Goal: Information Seeking & Learning: Learn about a topic

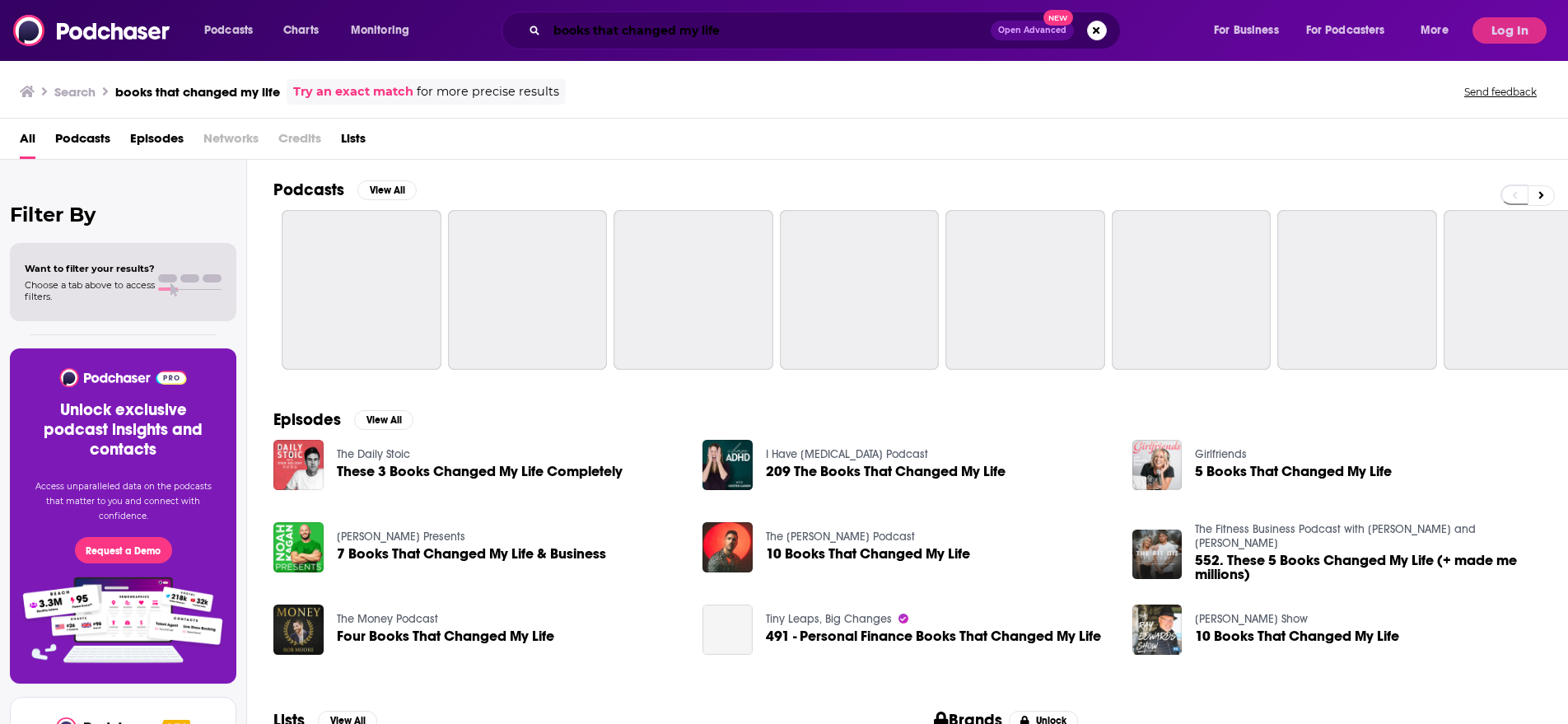
click at [657, 31] on input "books that changed my life" at bounding box center [769, 30] width 444 height 26
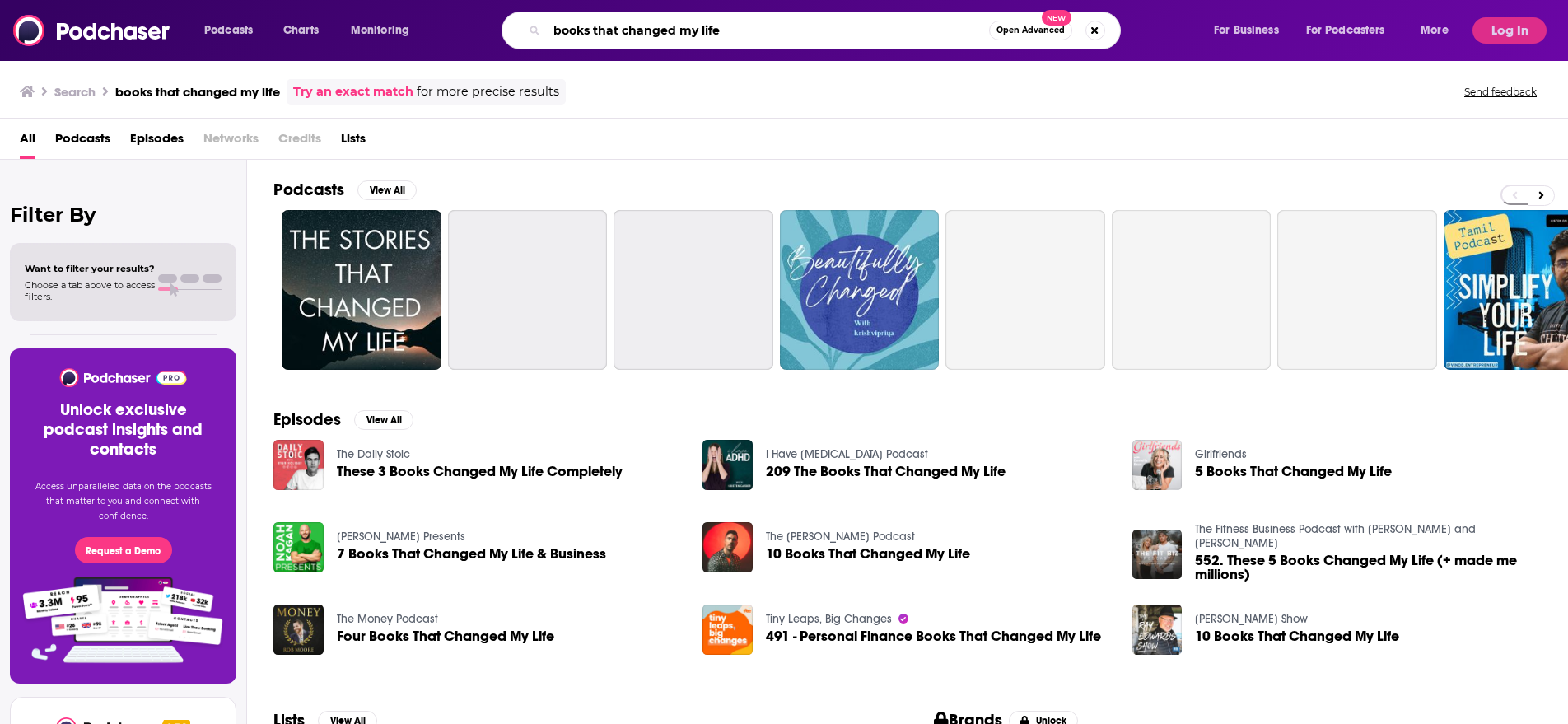
click at [657, 31] on input "books that changed my life" at bounding box center [768, 30] width 442 height 26
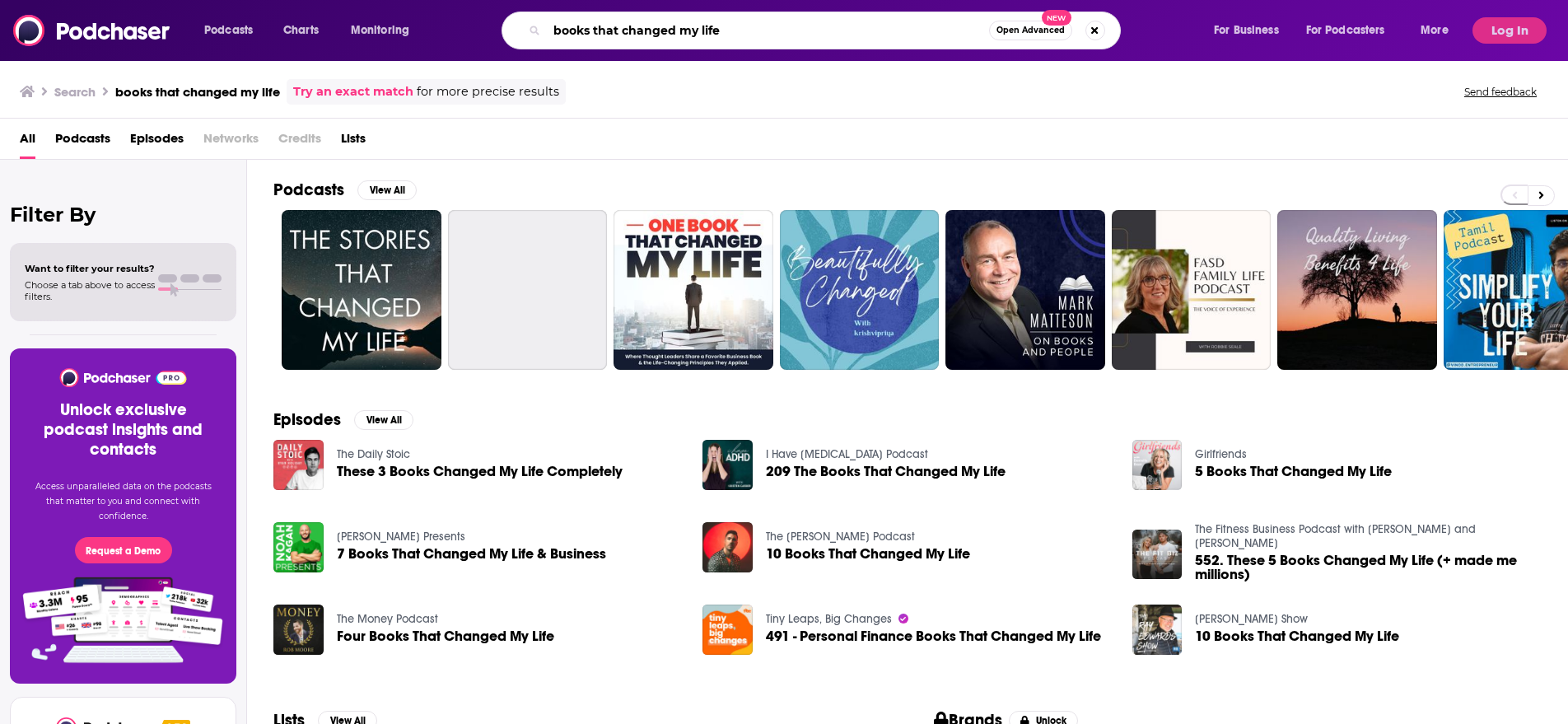
click at [657, 31] on input "books that changed my life" at bounding box center [768, 30] width 442 height 26
type input "storycomic presents"
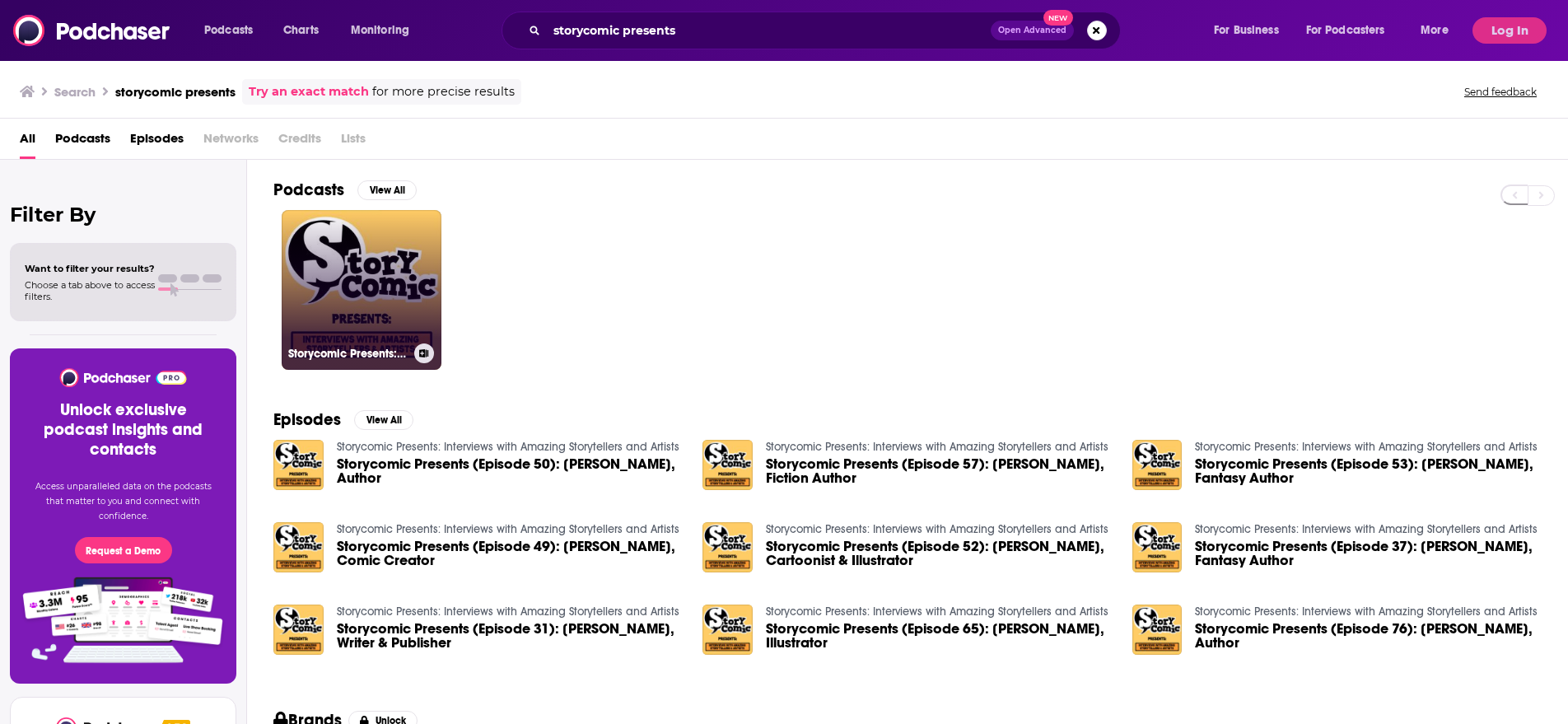
click at [358, 261] on link "Storycomic Presents: Interviews with Amazing Storytellers and Artists" at bounding box center [361, 290] width 160 height 160
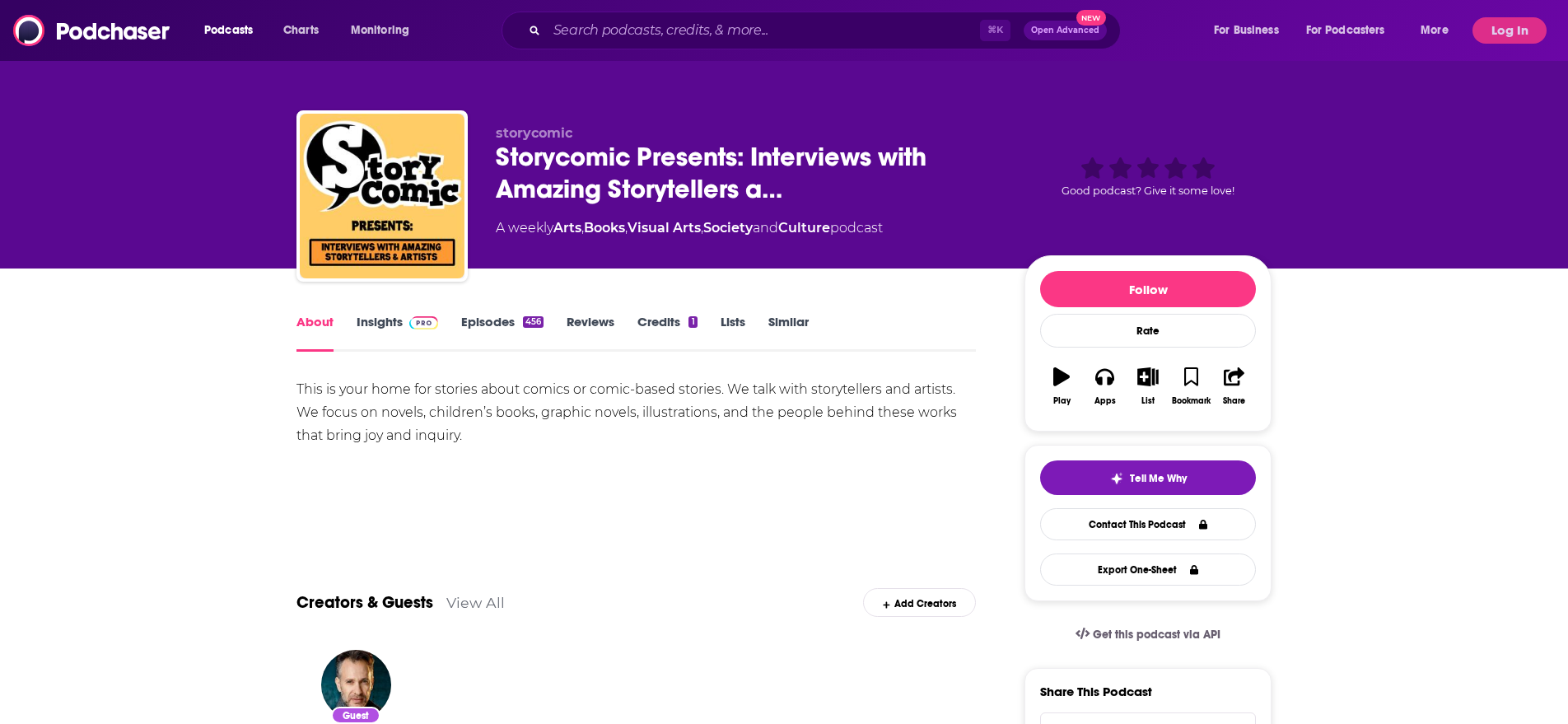
click at [382, 341] on link "Insights" at bounding box center [397, 333] width 81 height 38
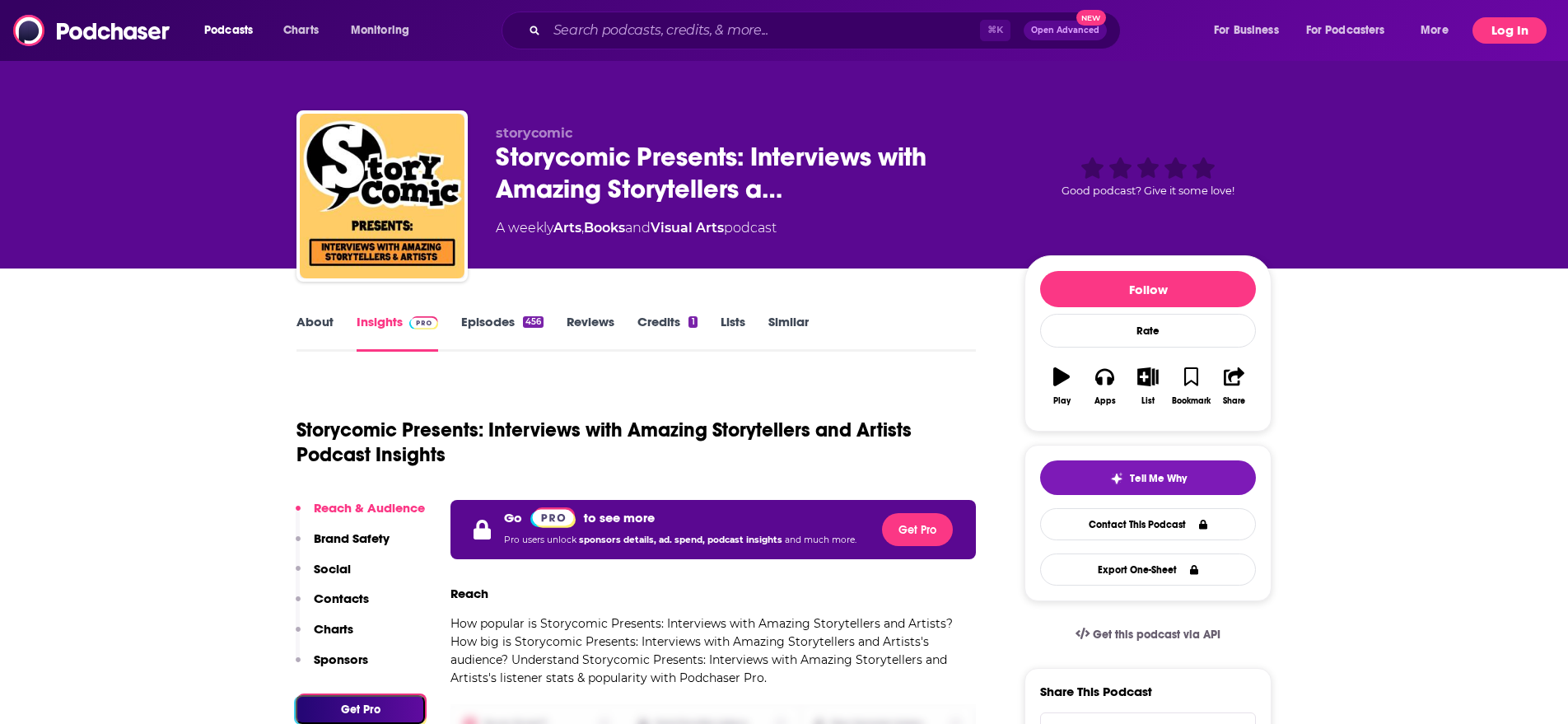
click at [1528, 27] on button "Log In" at bounding box center [1509, 30] width 74 height 26
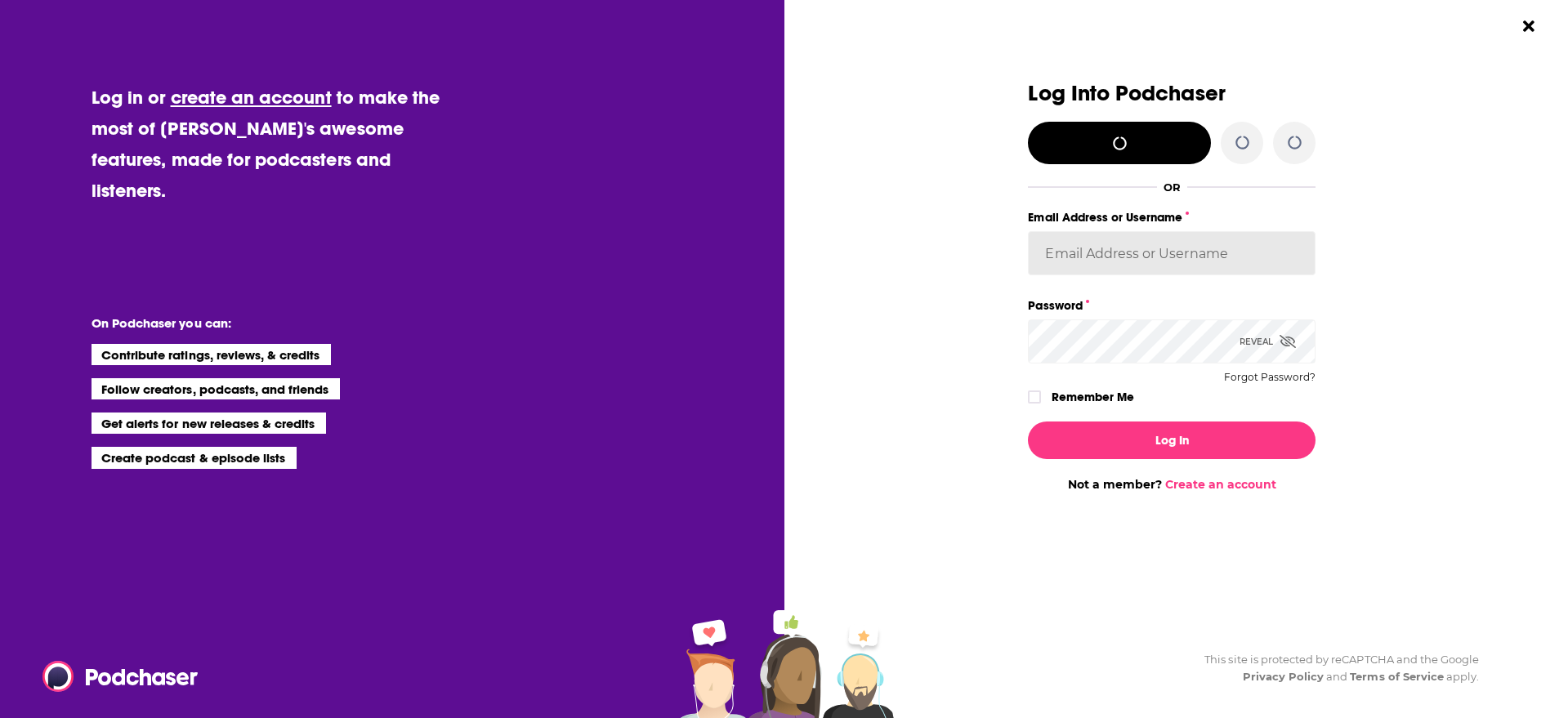
click at [1098, 255] on input "Email Address or Username" at bounding box center [1172, 253] width 288 height 44
type input "[PERSON_NAME][EMAIL_ADDRESS][DOMAIN_NAME]"
click at [1187, 416] on div "Log In Not a member? Create an account" at bounding box center [1172, 450] width 288 height 83
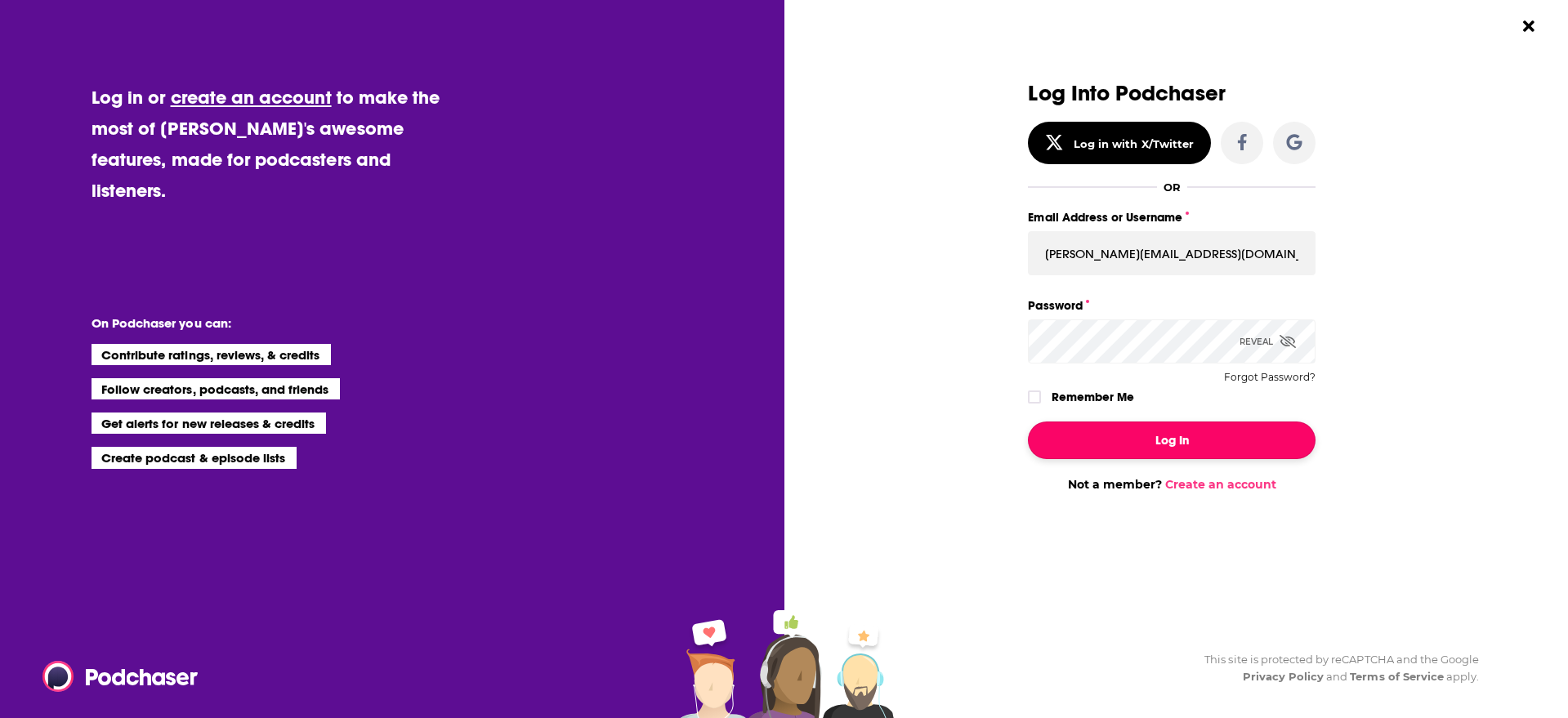
click at [1187, 436] on button "Log In" at bounding box center [1172, 440] width 288 height 37
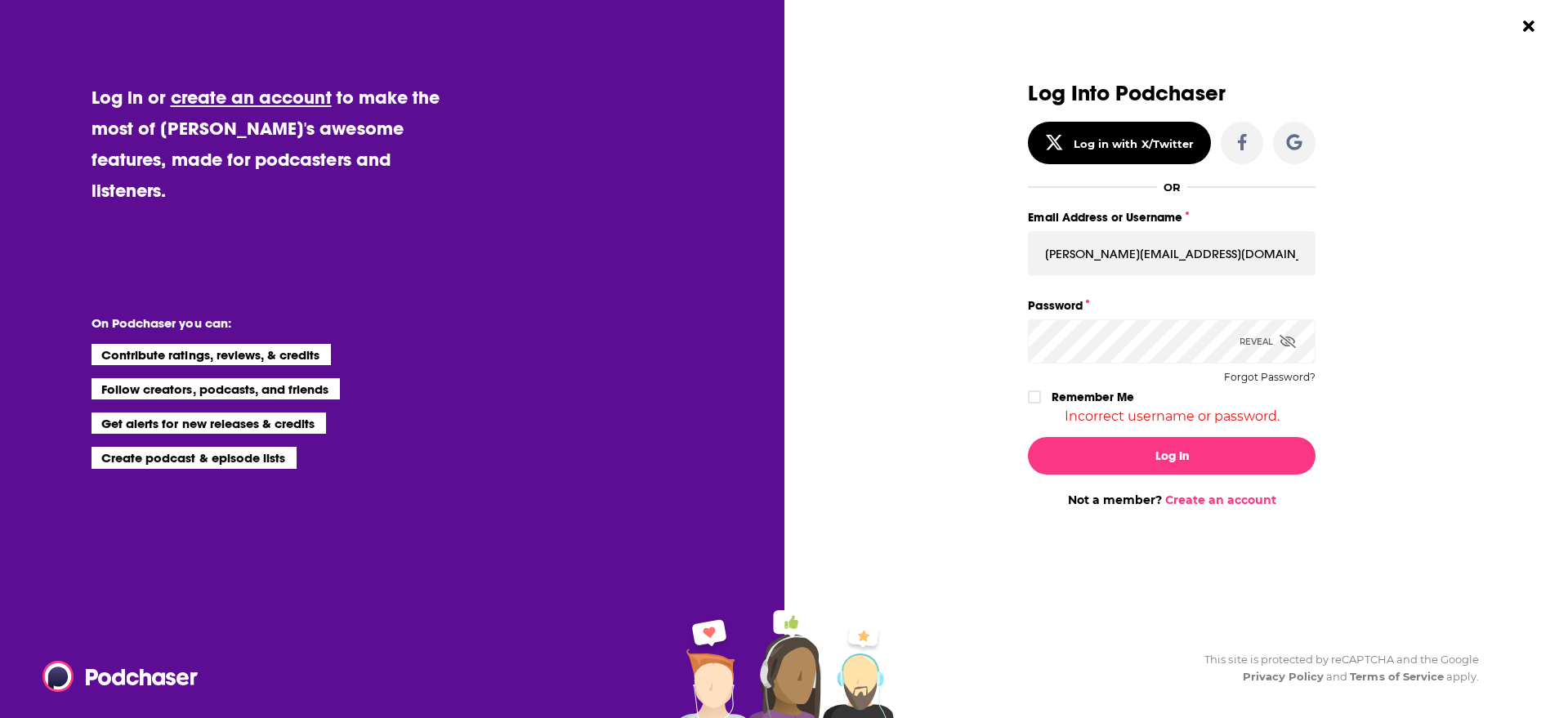
click at [1067, 396] on label "Remember Me" at bounding box center [1092, 397] width 82 height 22
click at [1040, 405] on input "rememberMe" at bounding box center [1035, 405] width 10 height 0
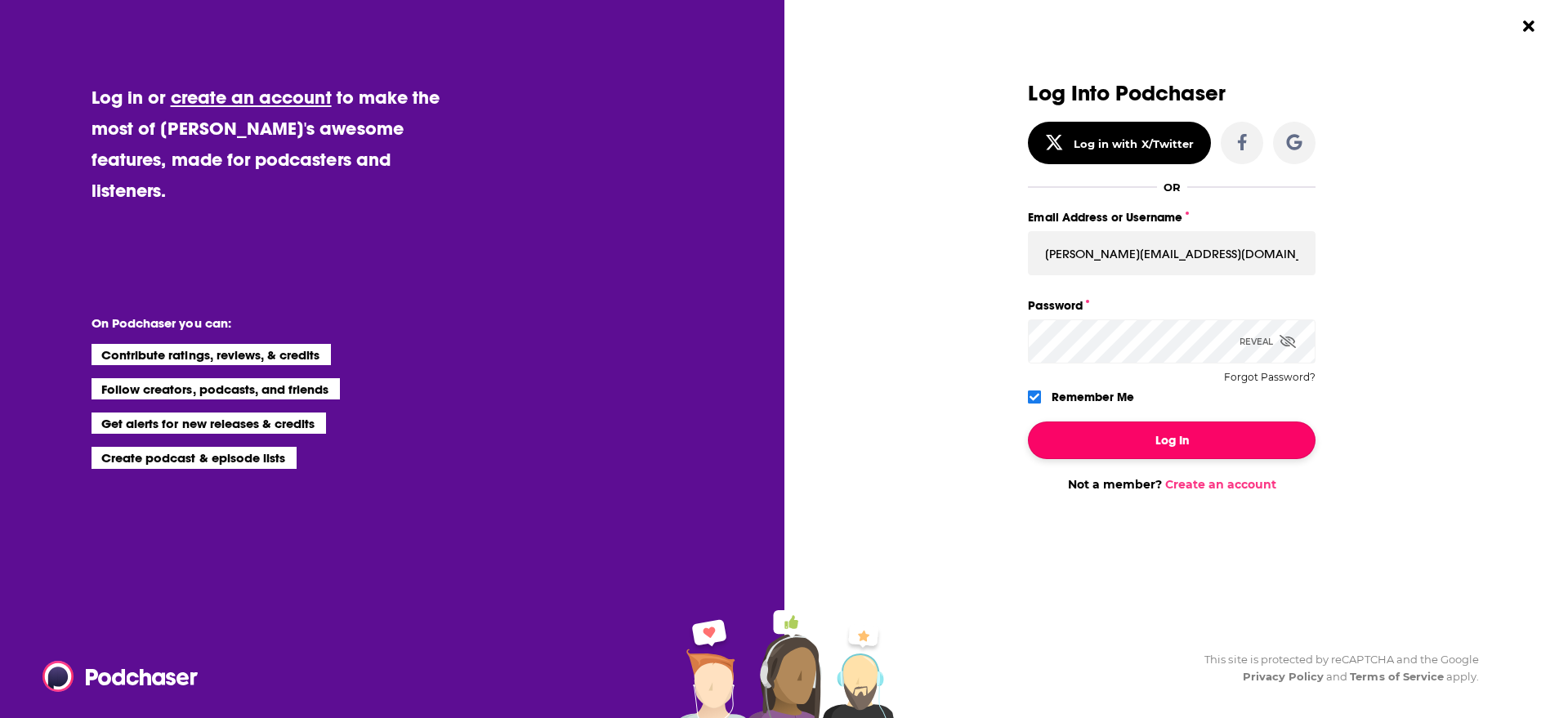
click at [1103, 433] on button "Log In" at bounding box center [1172, 440] width 288 height 37
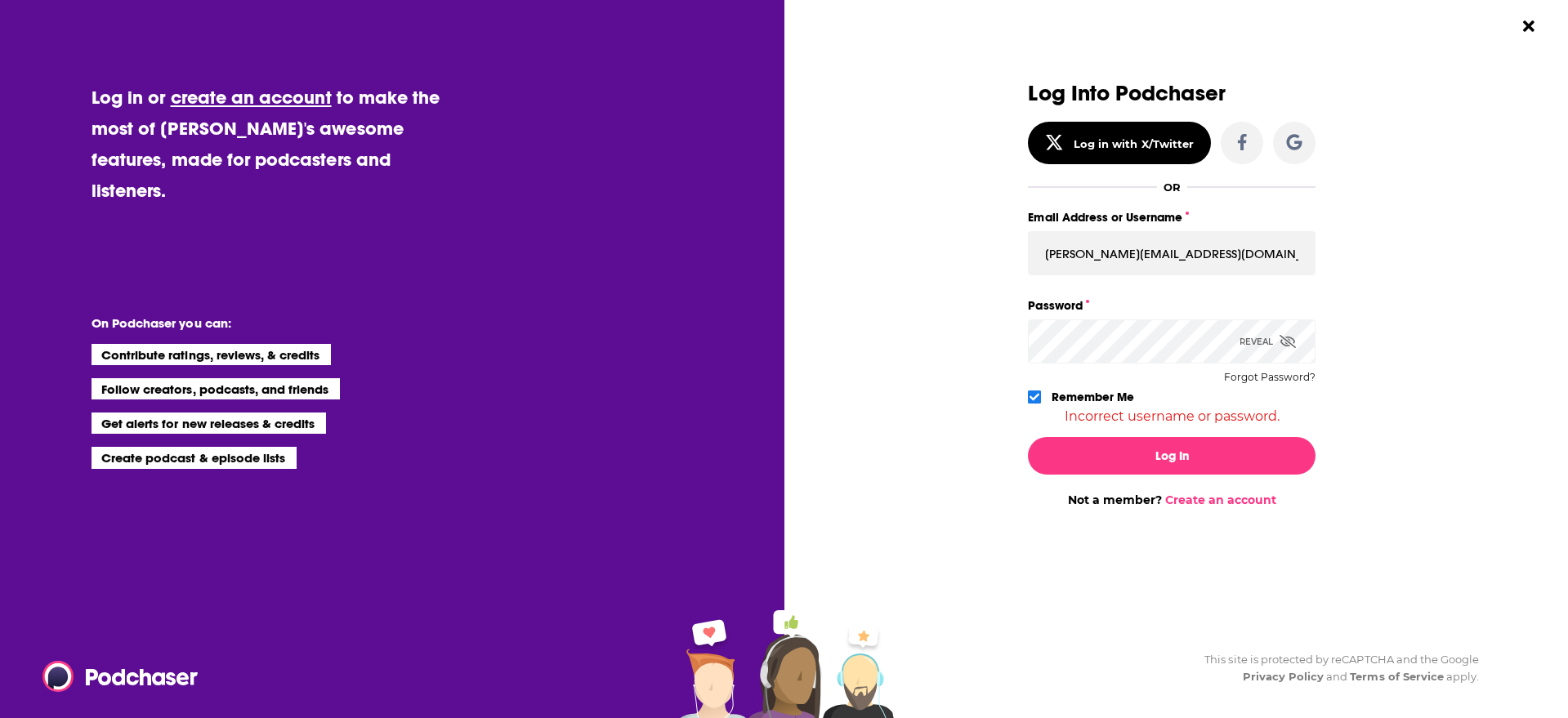
click at [1118, 229] on div "Email Address or Username [PERSON_NAME][EMAIL_ADDRESS][DOMAIN_NAME]" at bounding box center [1172, 241] width 288 height 69
click at [1118, 249] on input "[PERSON_NAME][EMAIL_ADDRESS][DOMAIN_NAME]" at bounding box center [1172, 253] width 288 height 44
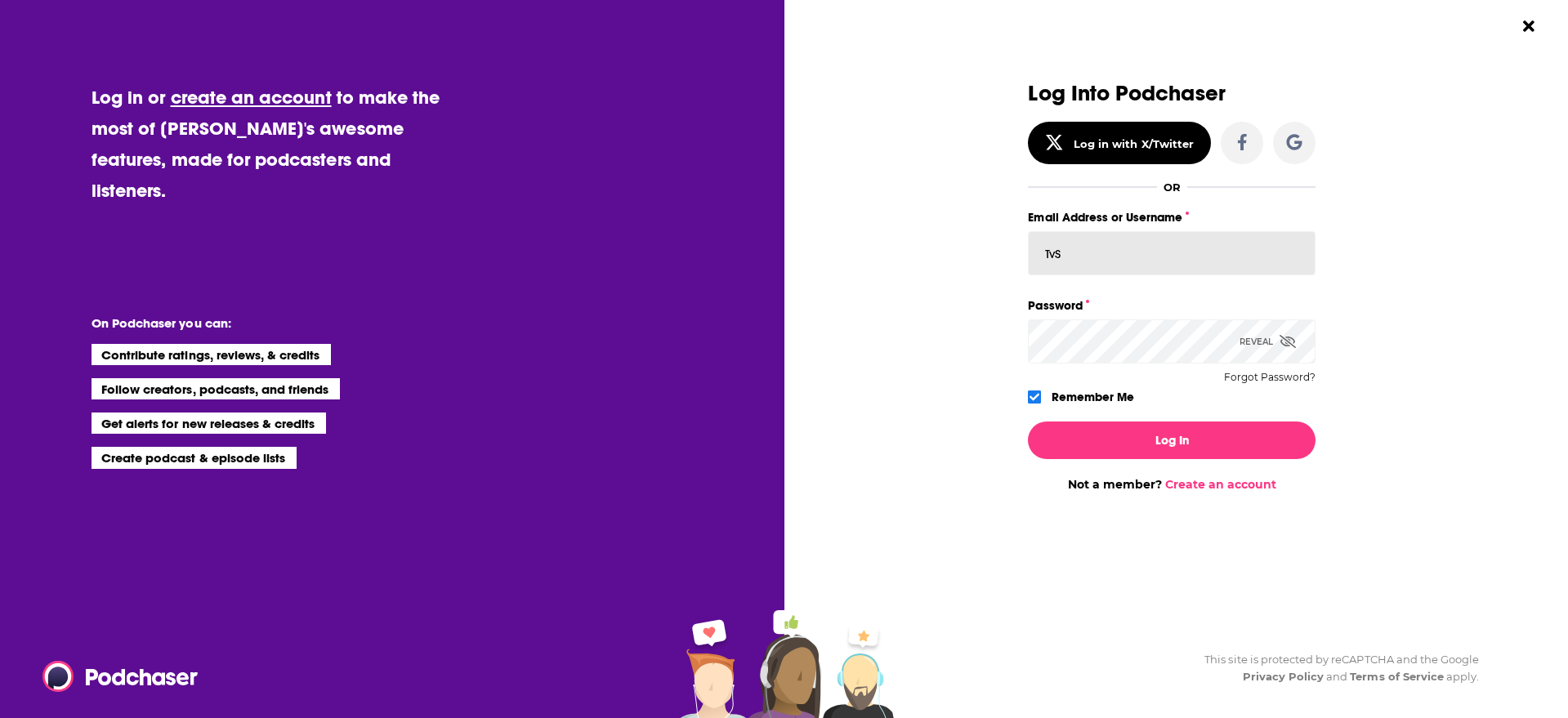
type input "TvSMediaGroup"
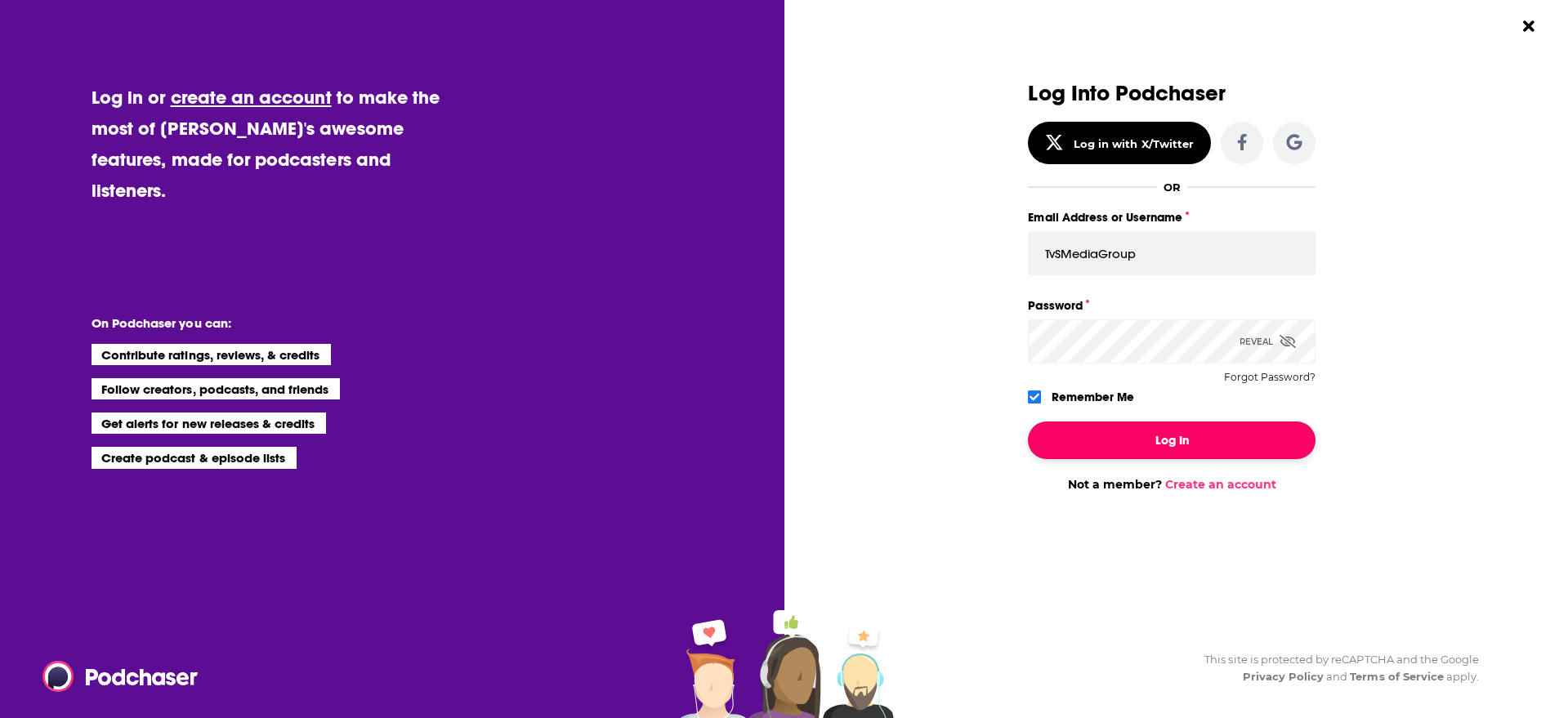
click at [1221, 442] on button "Log In" at bounding box center [1172, 440] width 288 height 37
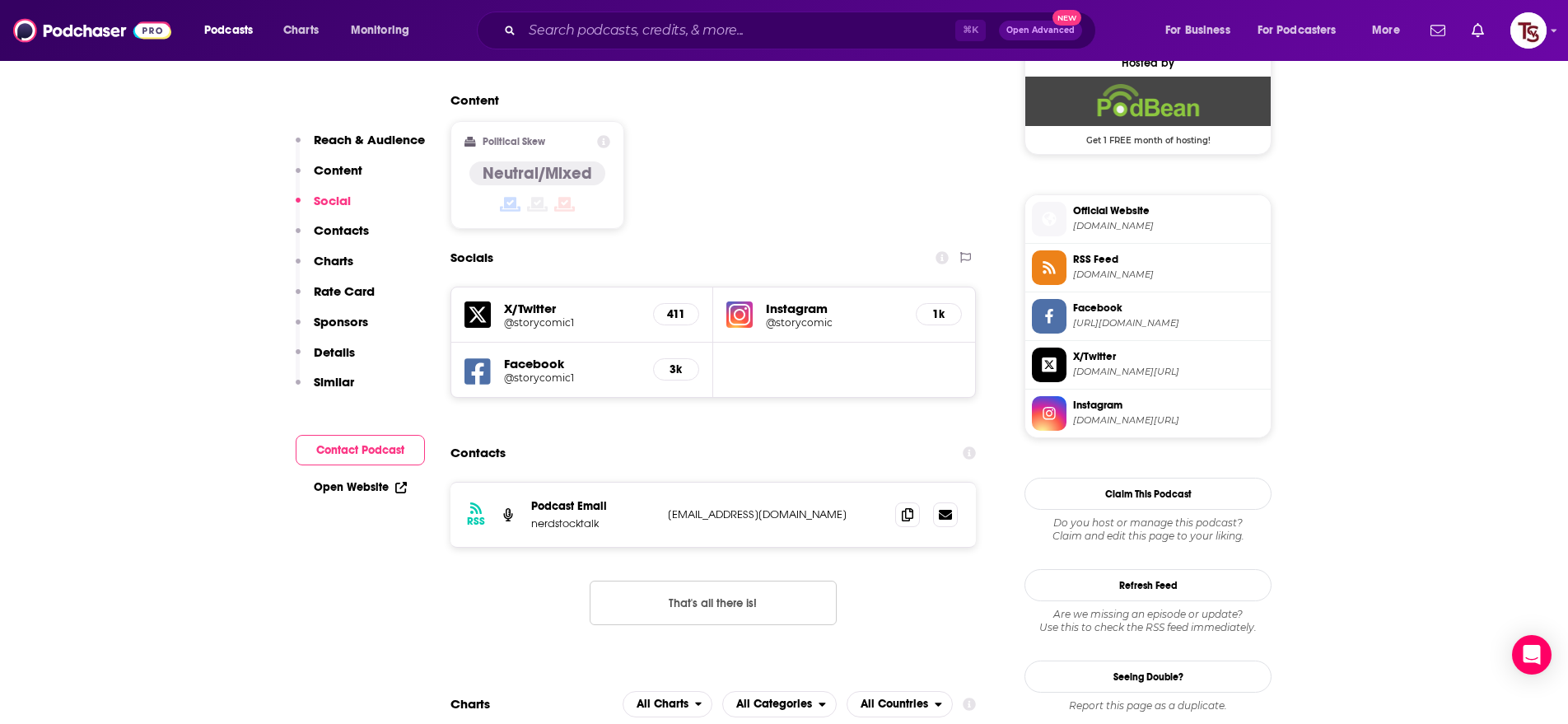
scroll to position [1233, 0]
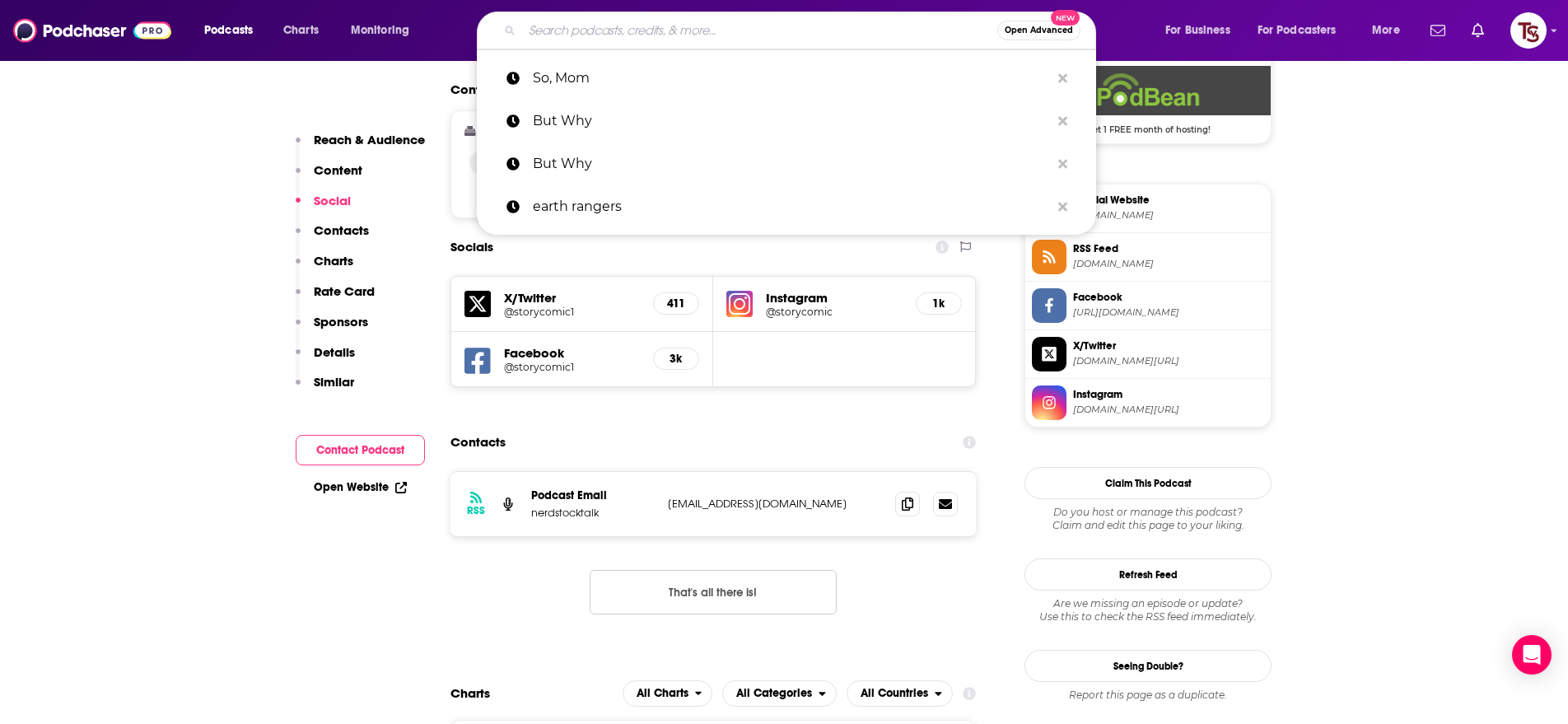
click at [710, 27] on input "Search podcasts, credits, & more..." at bounding box center [759, 30] width 475 height 26
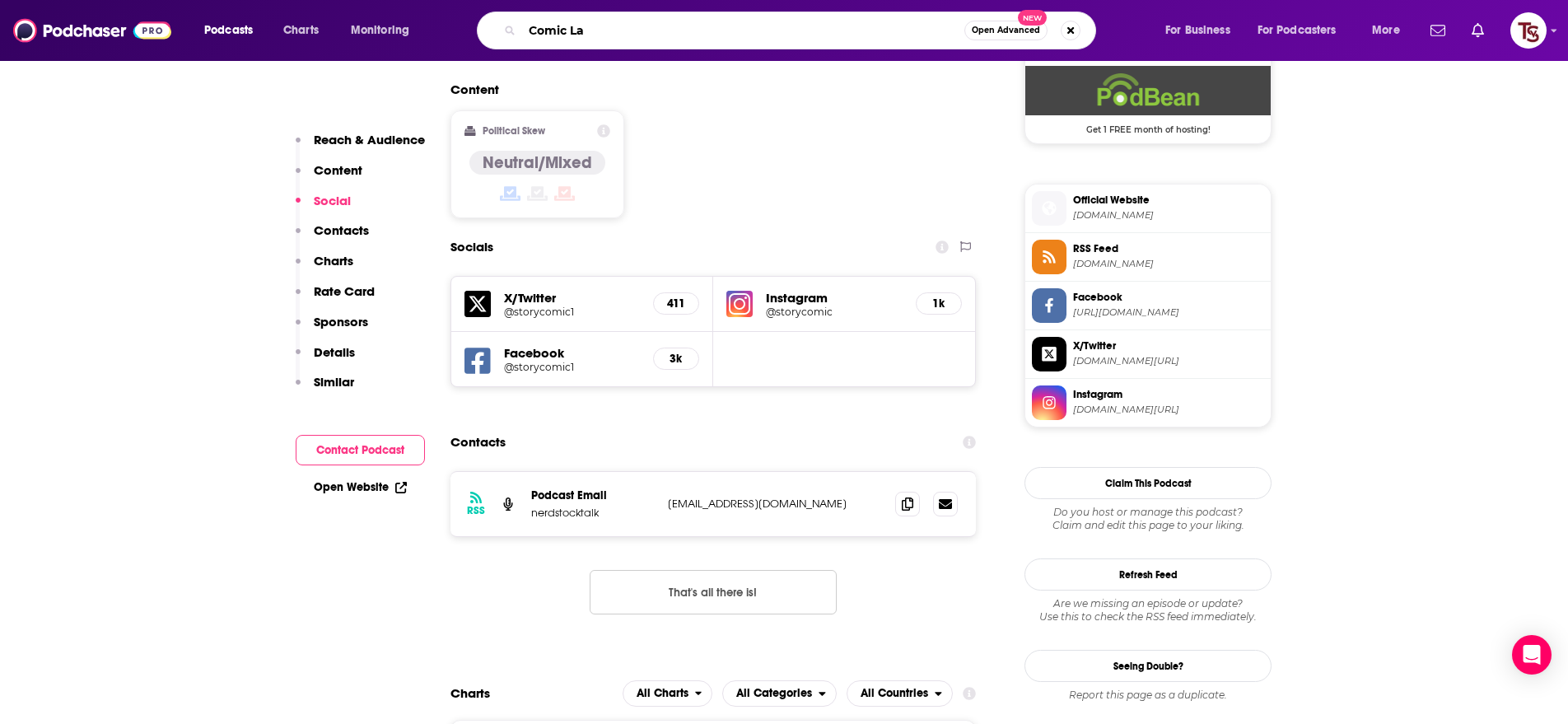
type input "Comic Lab"
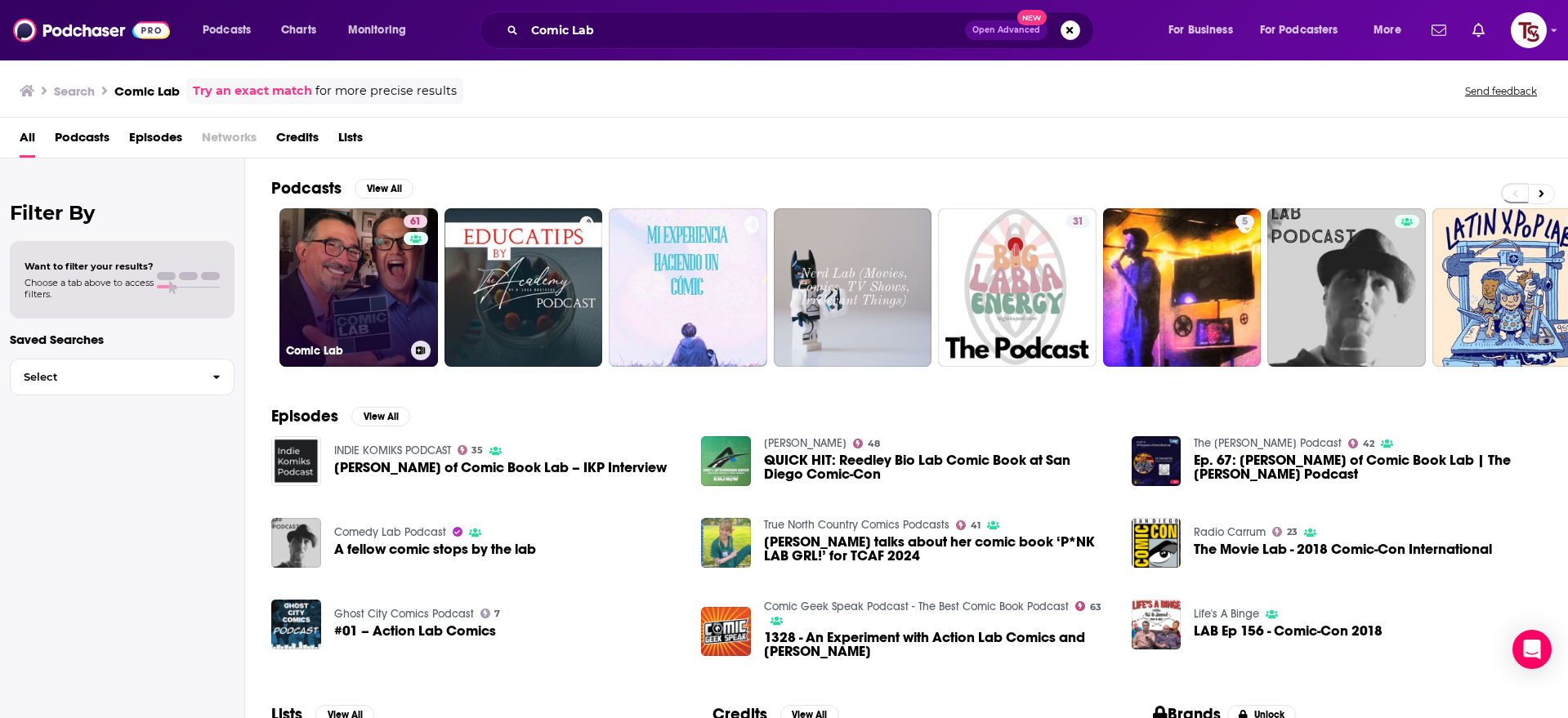
click at [415, 272] on div "61" at bounding box center [417, 278] width 27 height 125
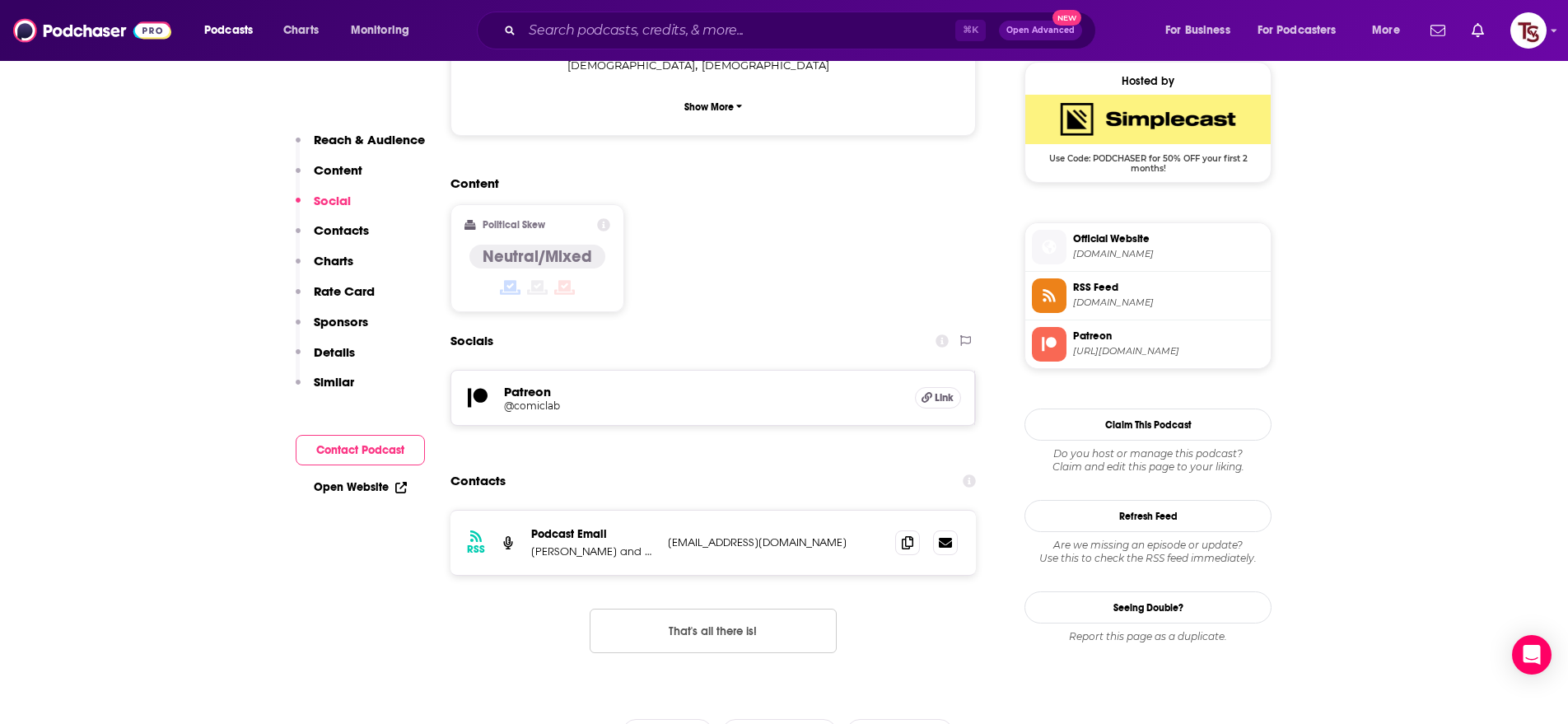
scroll to position [1207, 0]
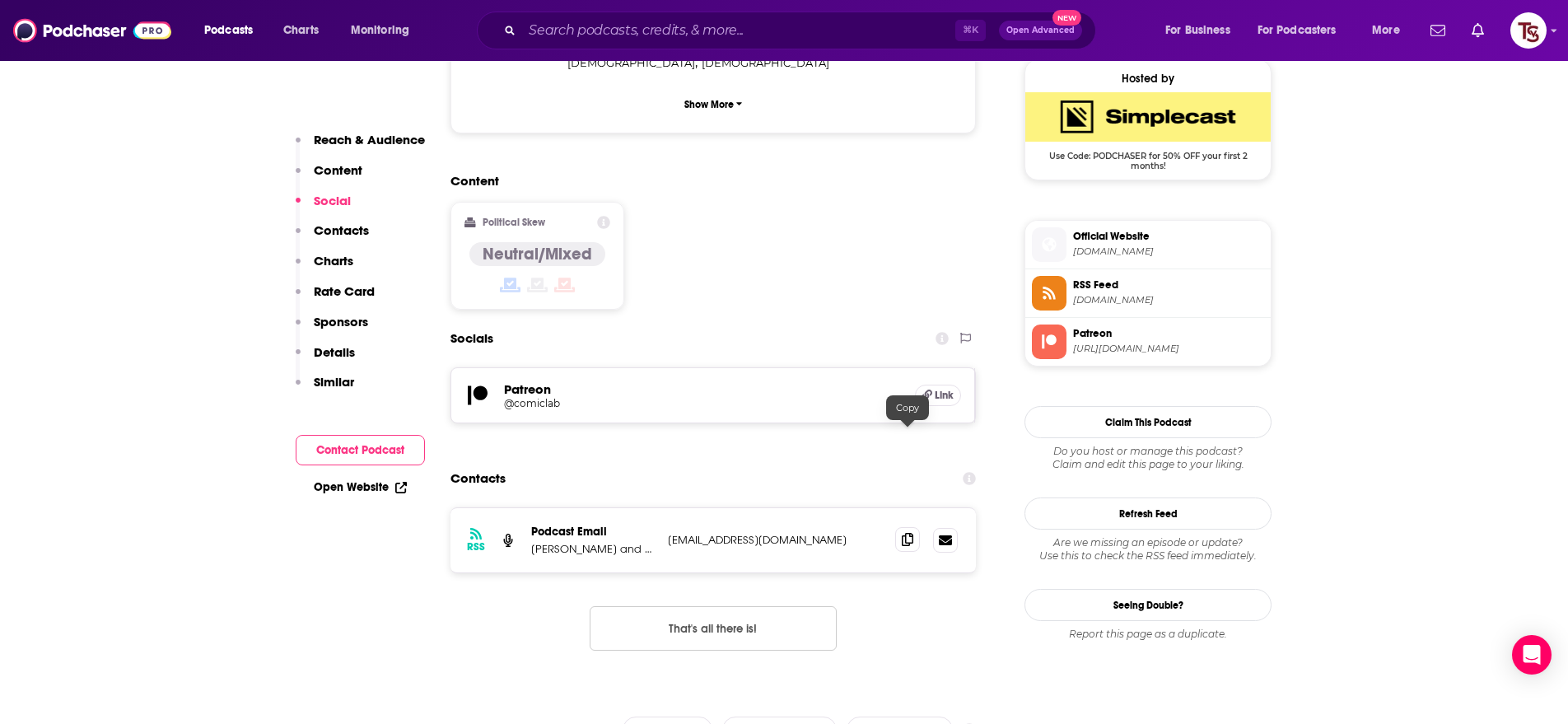
click at [907, 533] on icon at bounding box center [908, 540] width 12 height 13
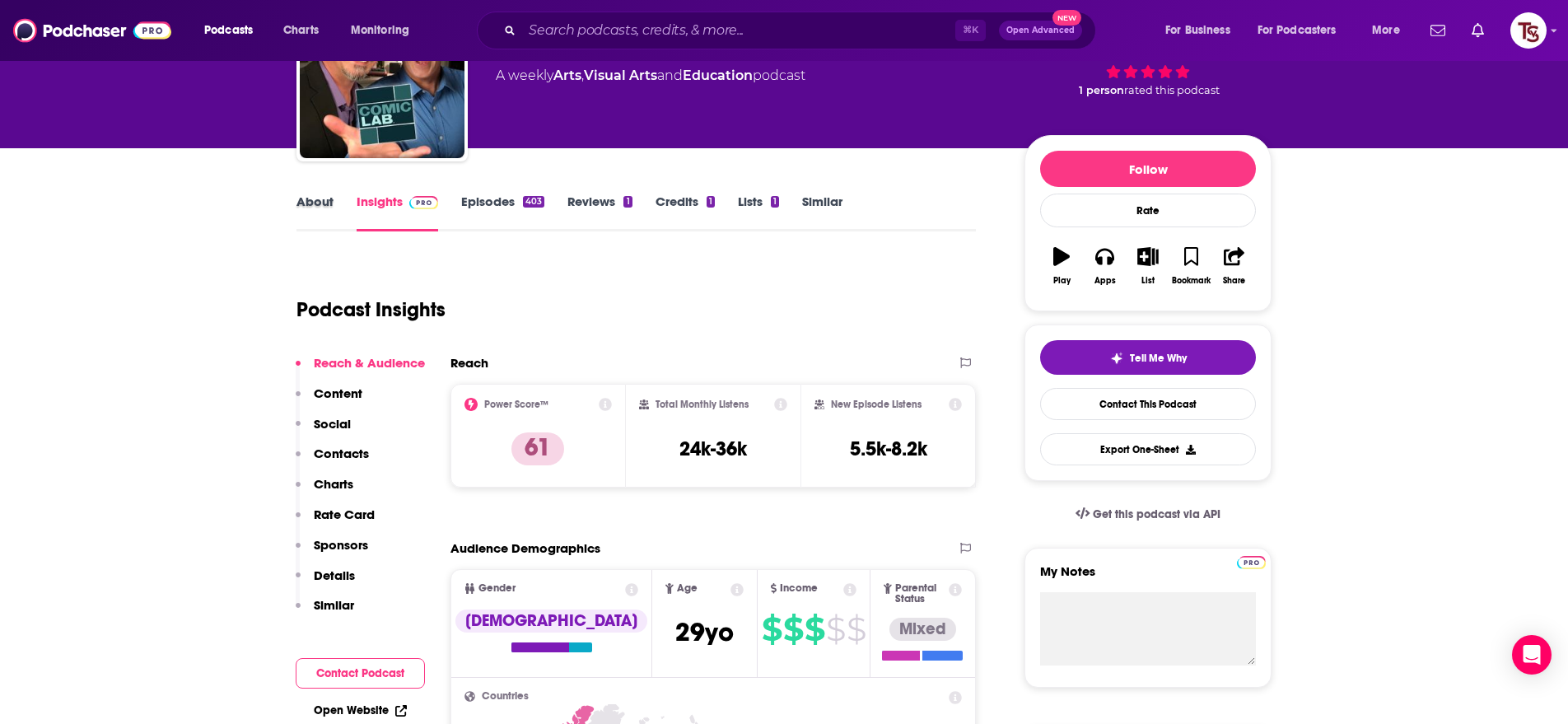
click at [340, 204] on div "About" at bounding box center [327, 212] width 60 height 38
click at [307, 202] on link "About" at bounding box center [315, 212] width 37 height 38
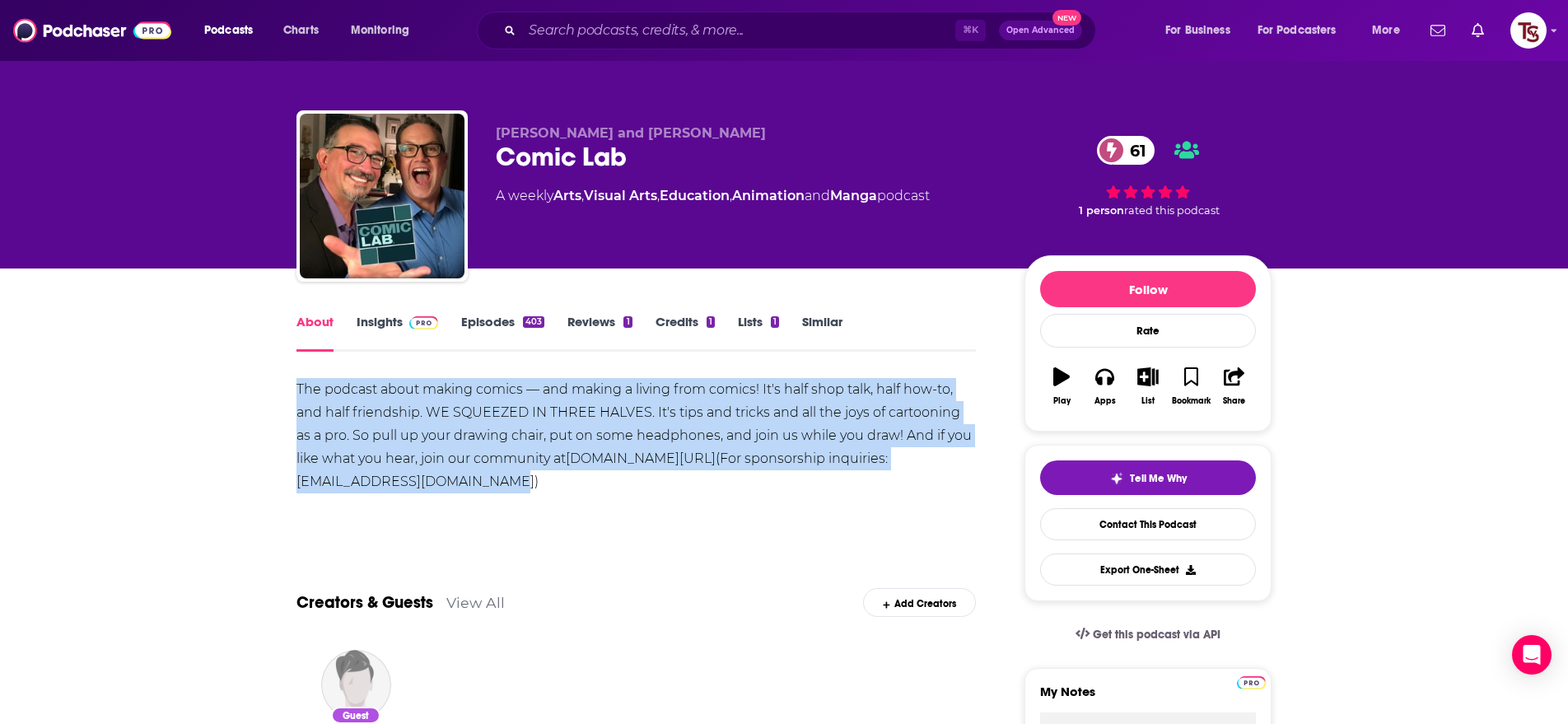
drag, startPoint x: 281, startPoint y: 392, endPoint x: 631, endPoint y: 476, distance: 359.9
copy div "The podcast about making comics — and making a living from comics! It's half sh…"
click at [532, 318] on div "403" at bounding box center [534, 323] width 22 height 12
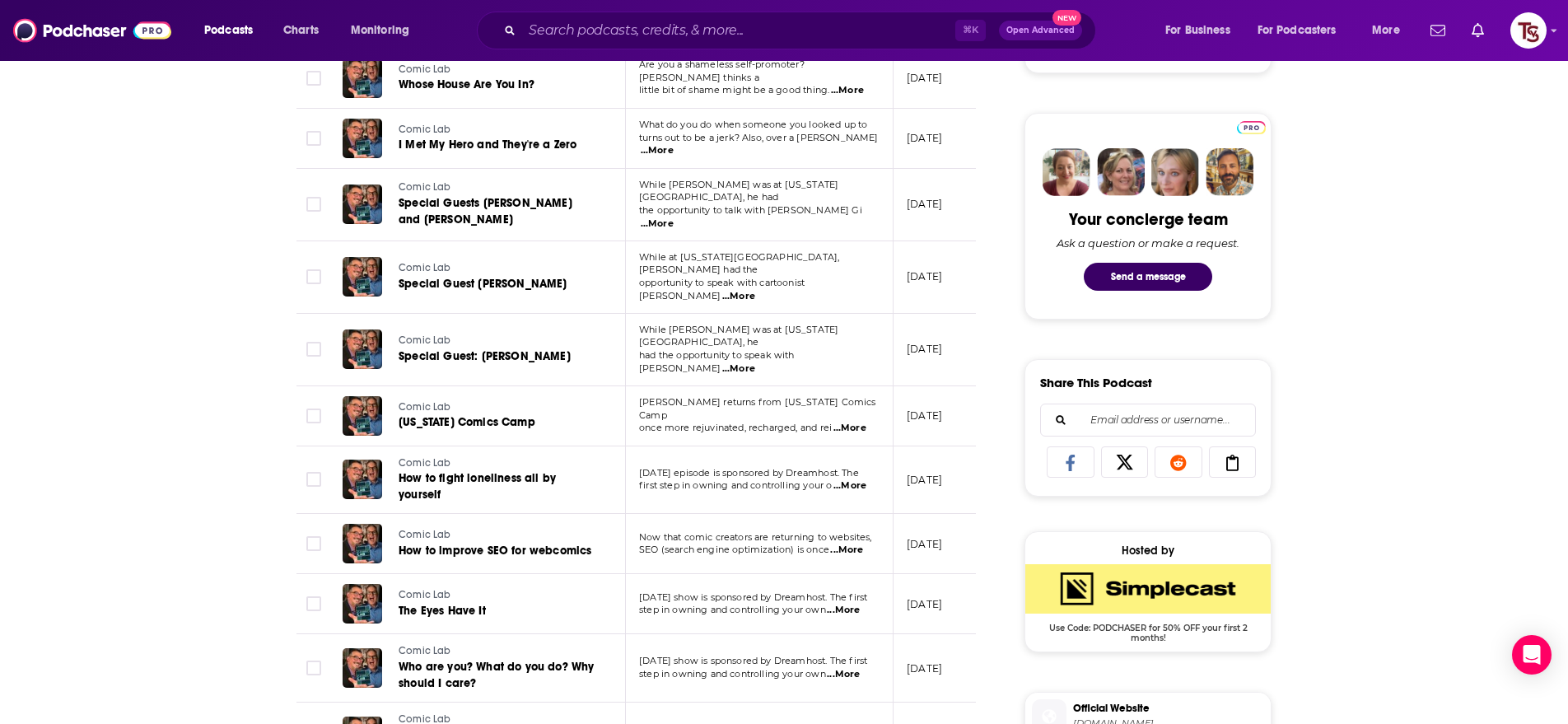
scroll to position [740, 0]
